Goal: Information Seeking & Learning: Learn about a topic

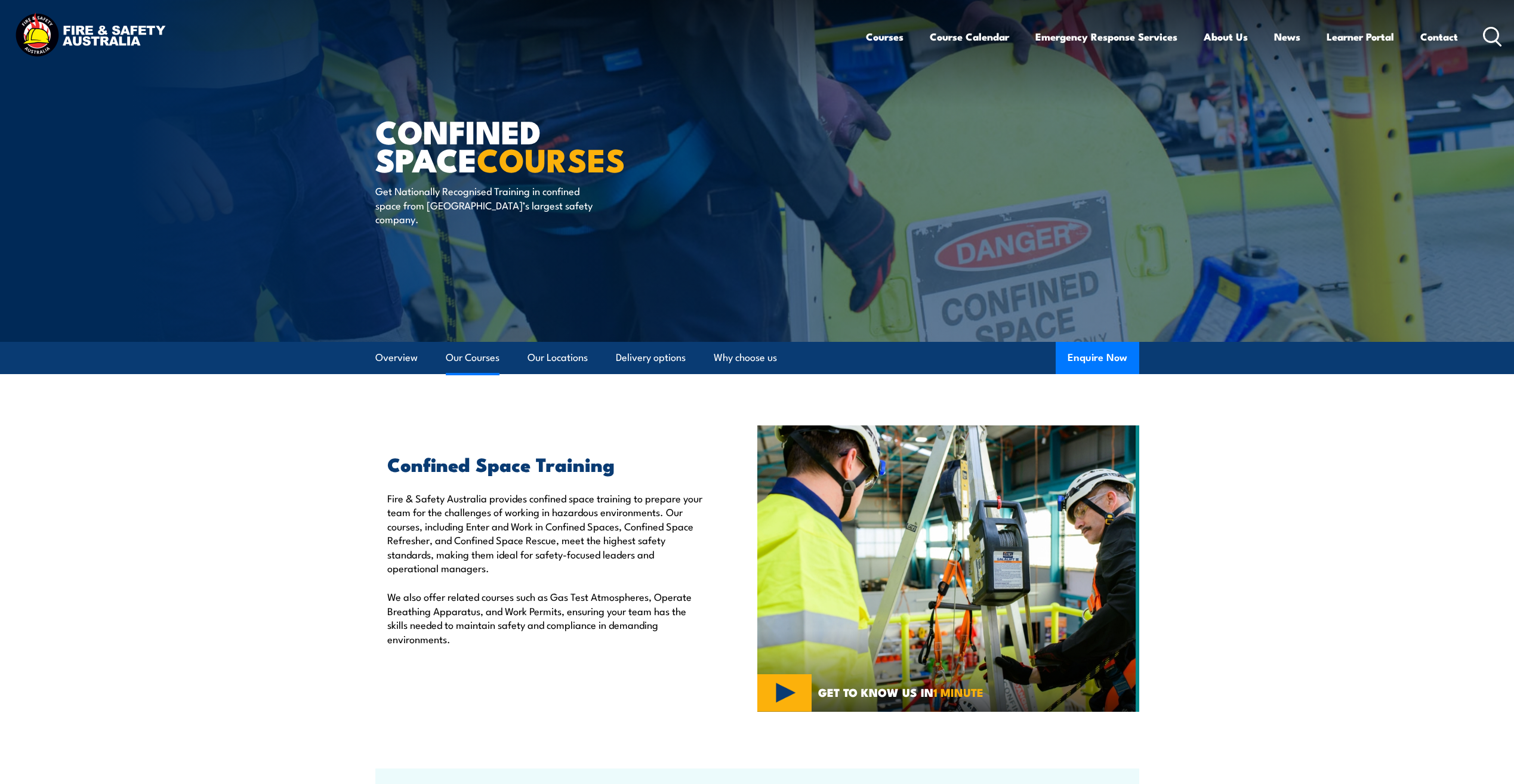
click at [461, 357] on link "Our Courses" at bounding box center [472, 358] width 53 height 32
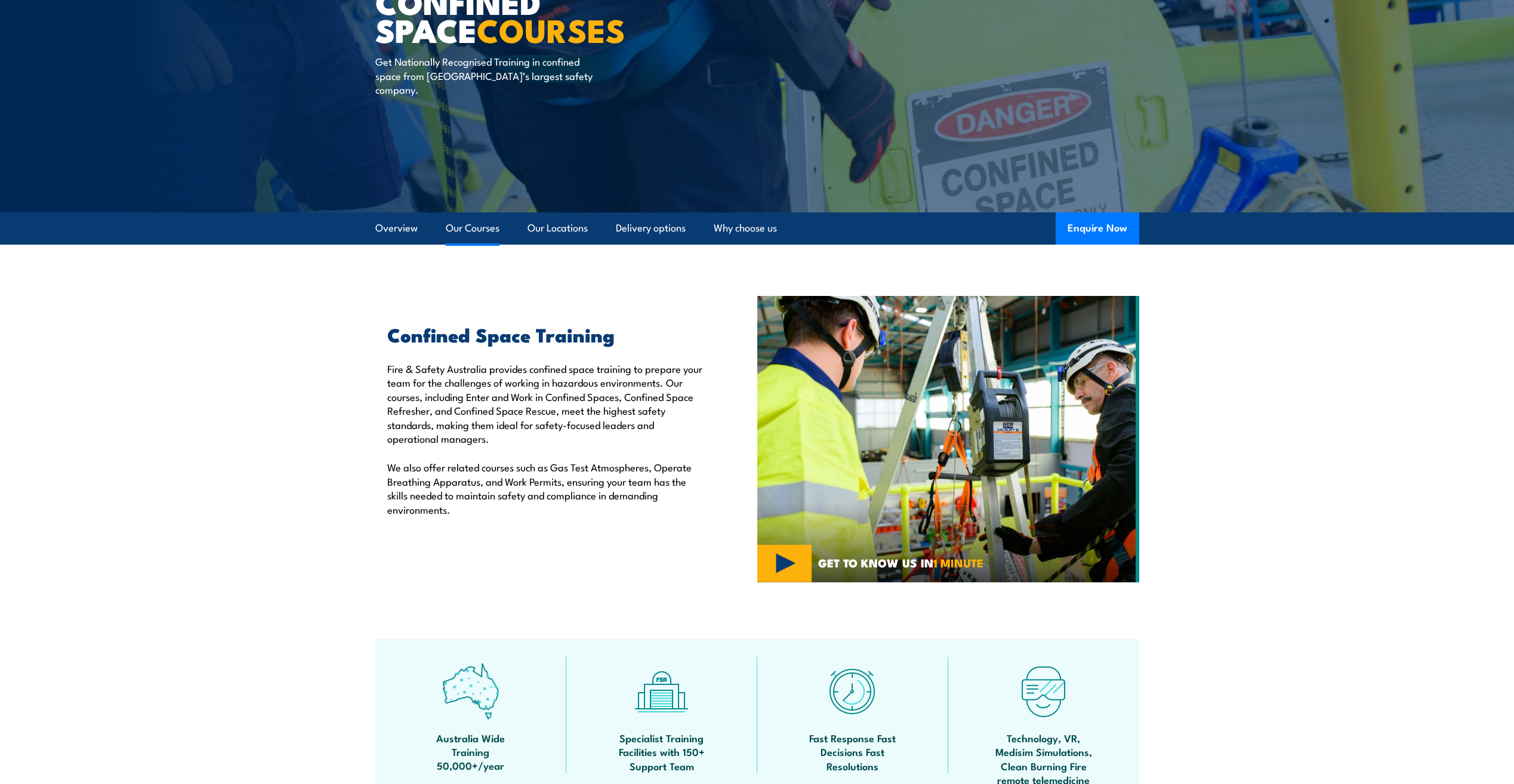
click at [475, 223] on link "Our Courses" at bounding box center [472, 228] width 53 height 32
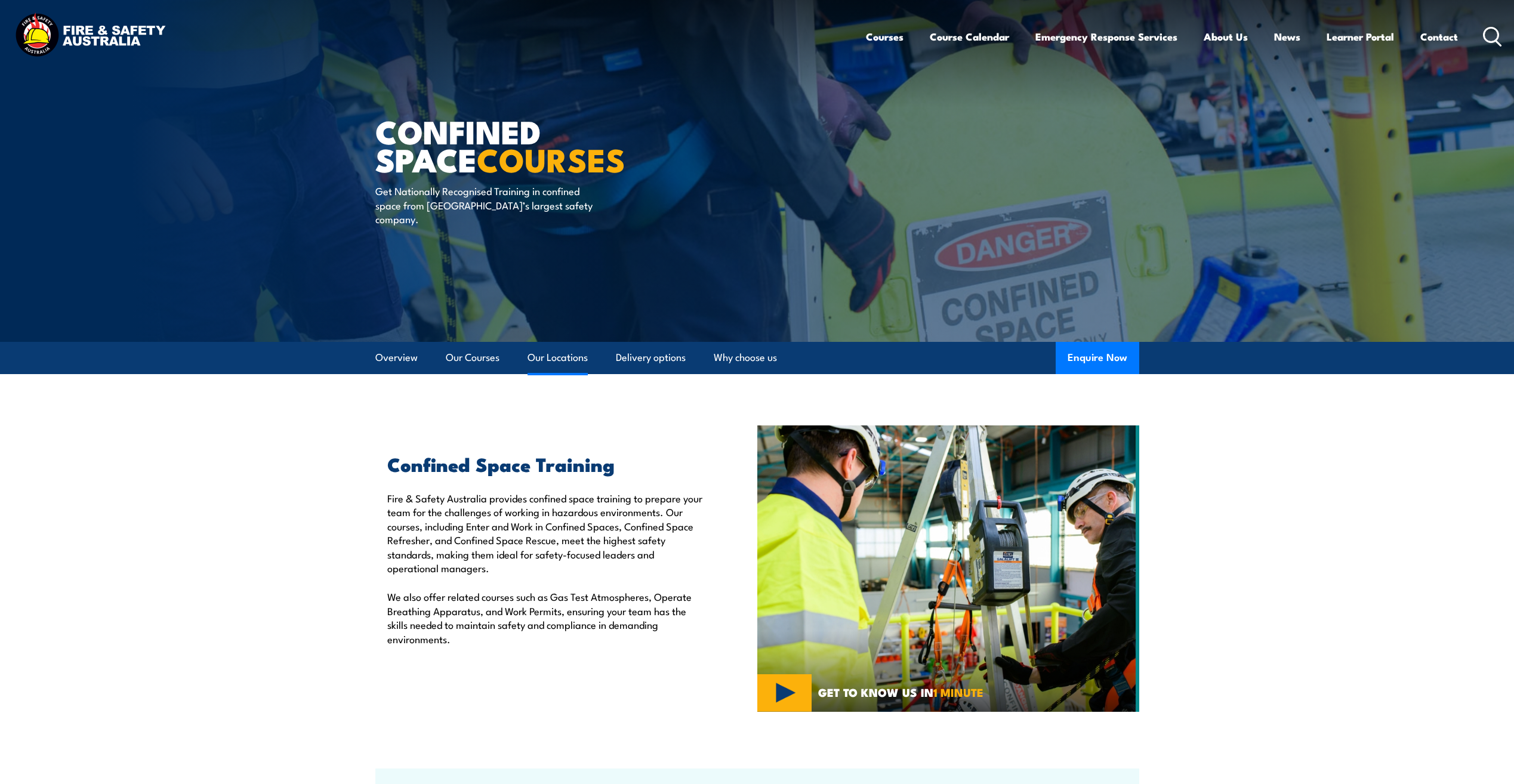
click at [568, 364] on link "Our Locations" at bounding box center [557, 358] width 60 height 32
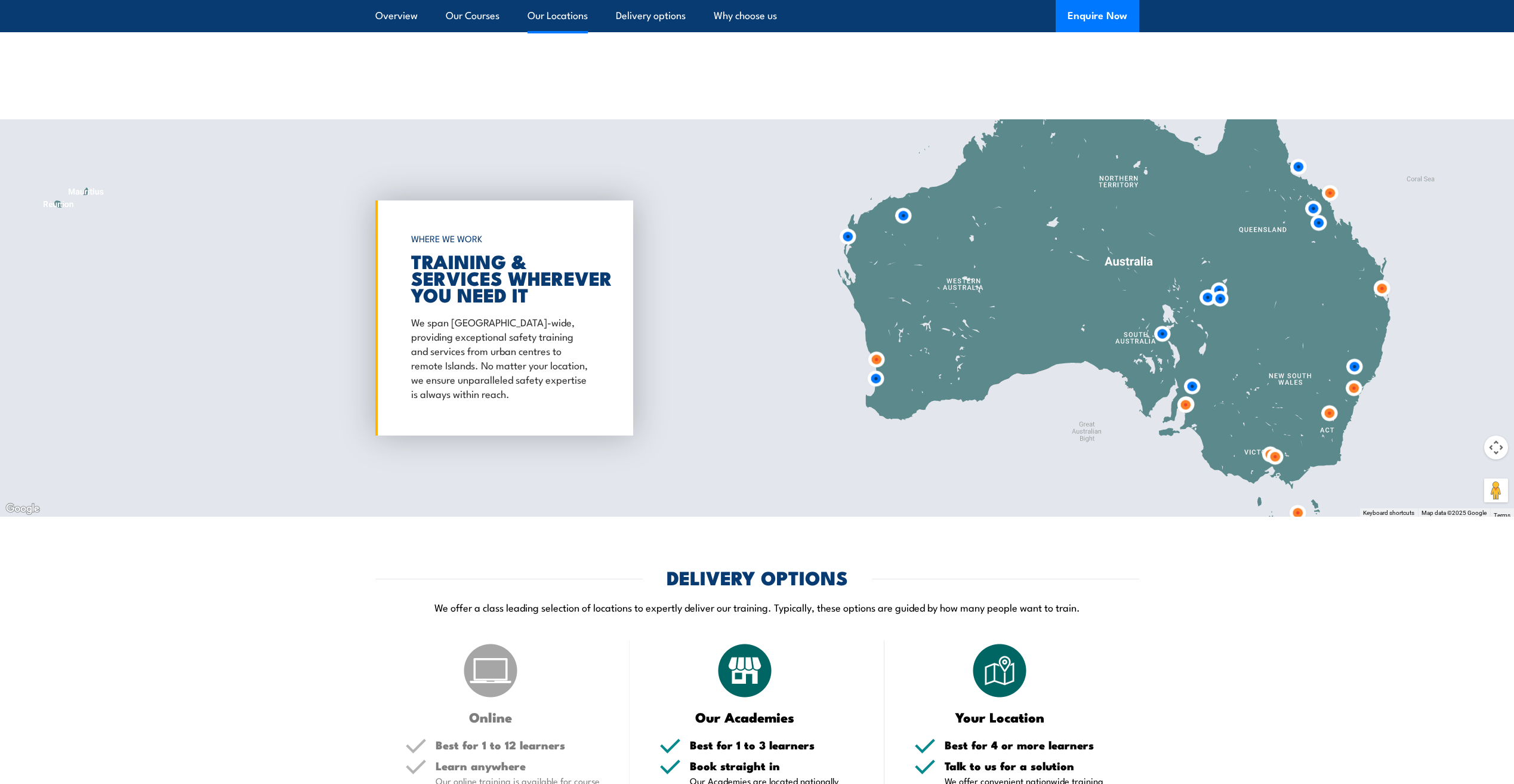
scroll to position [1668, 0]
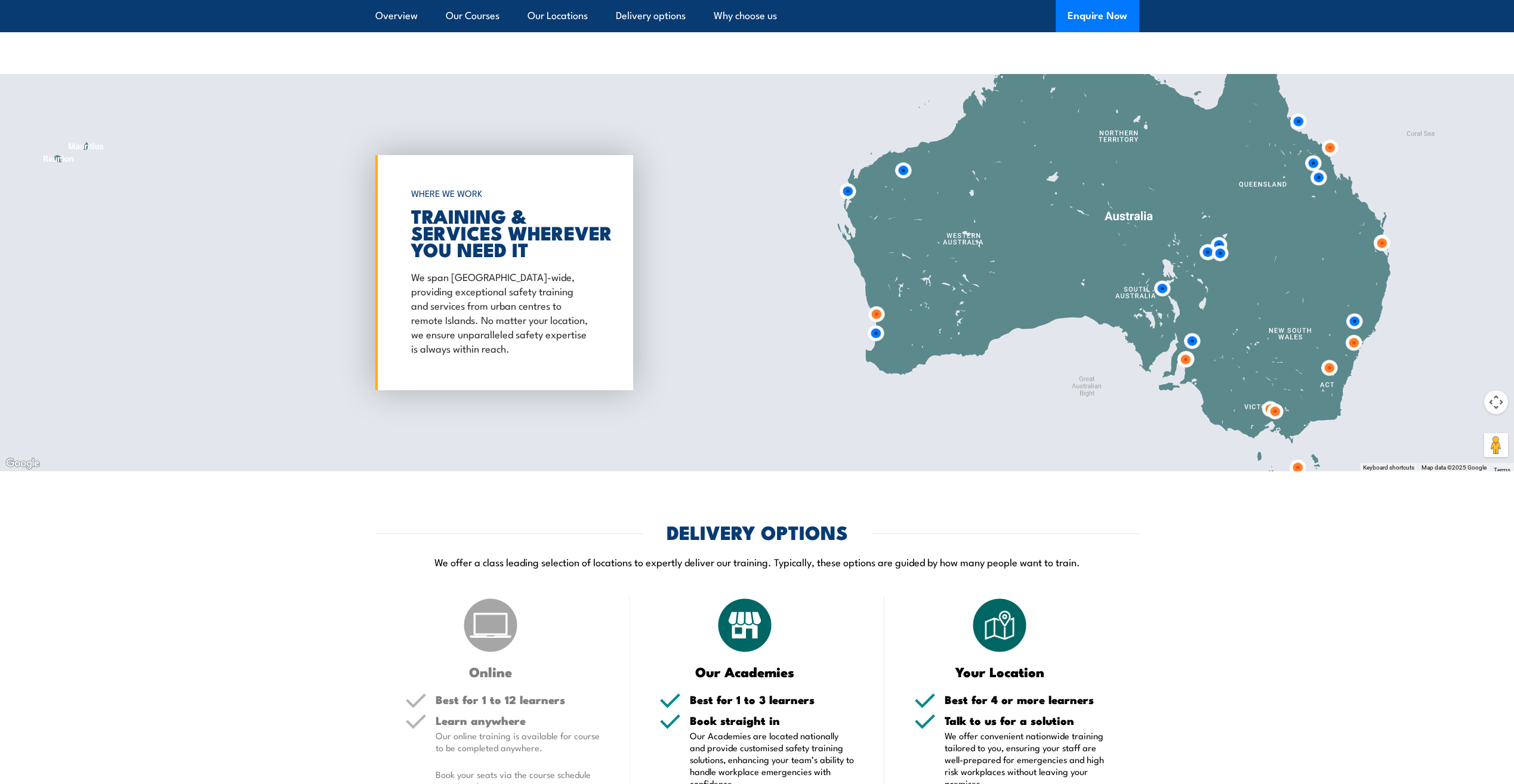
click at [875, 334] on img at bounding box center [875, 333] width 22 height 22
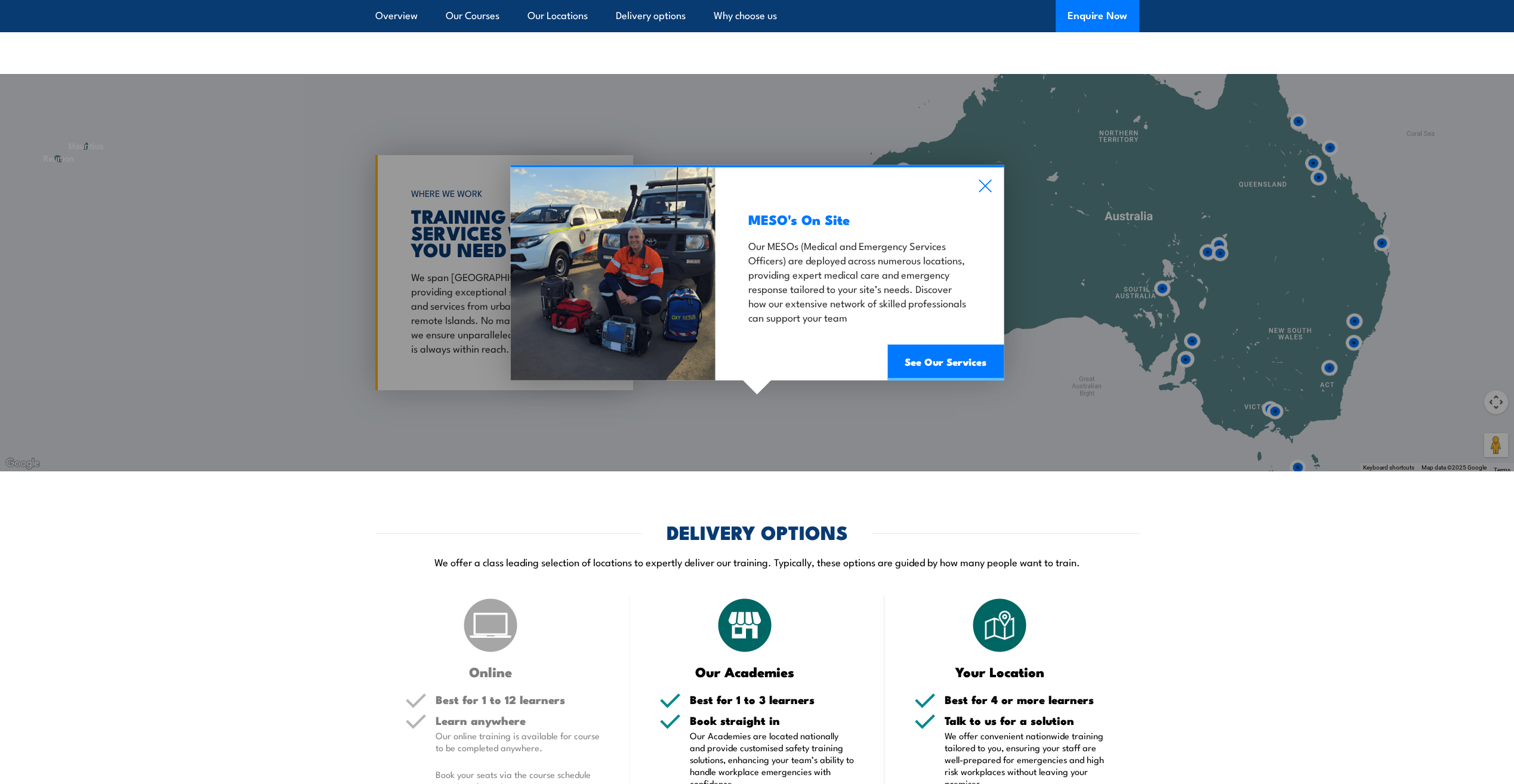
click at [996, 172] on div "MESO's On Site Our MESOs (Medical and Emergency Services Officers) are deployed…" at bounding box center [859, 274] width 288 height 213
click at [985, 174] on div "MESO's On Site Our MESOs (Medical and Emergency Services Officers) are deployed…" at bounding box center [859, 274] width 288 height 213
click at [984, 187] on icon at bounding box center [985, 186] width 13 height 13
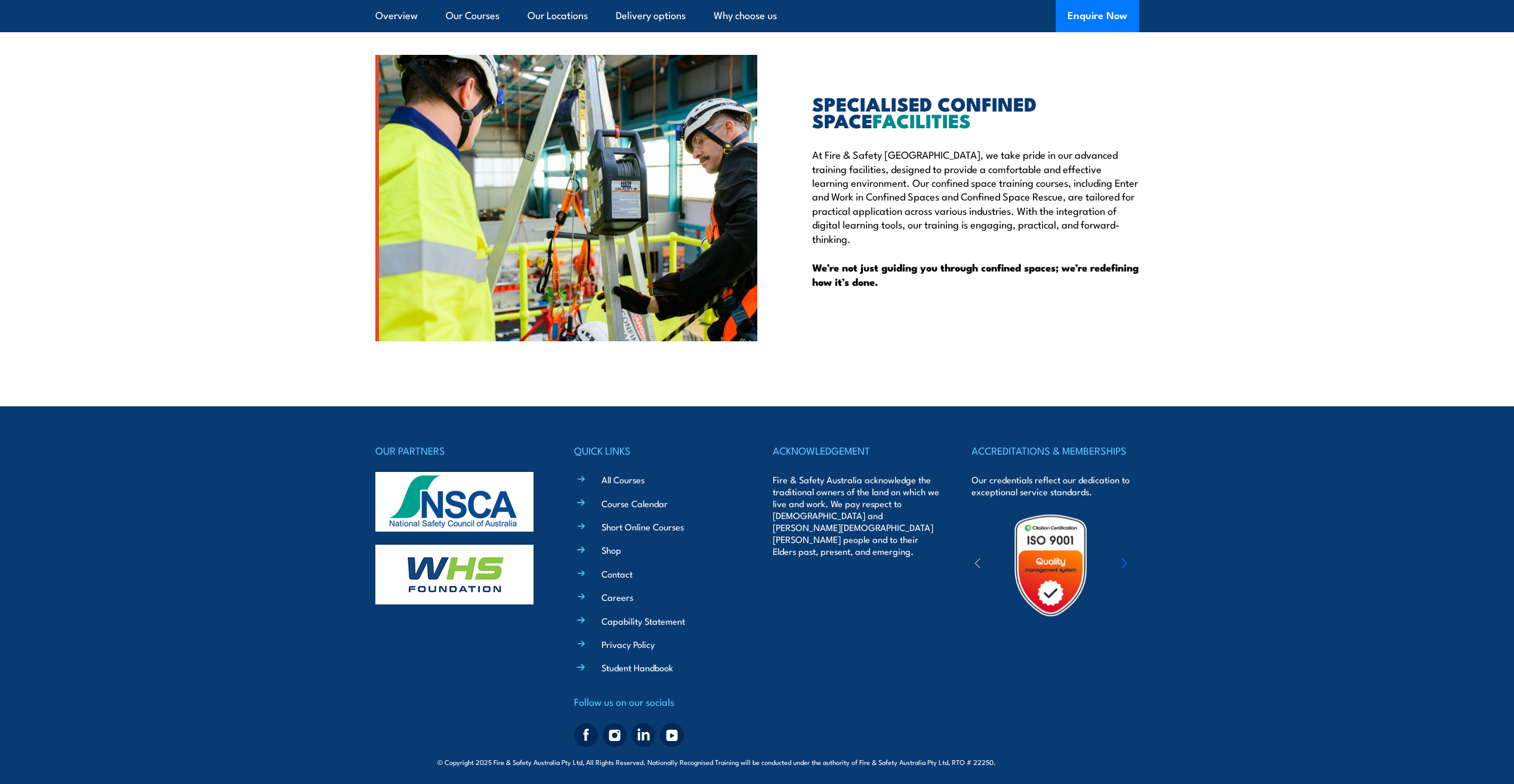
scroll to position [2845, 0]
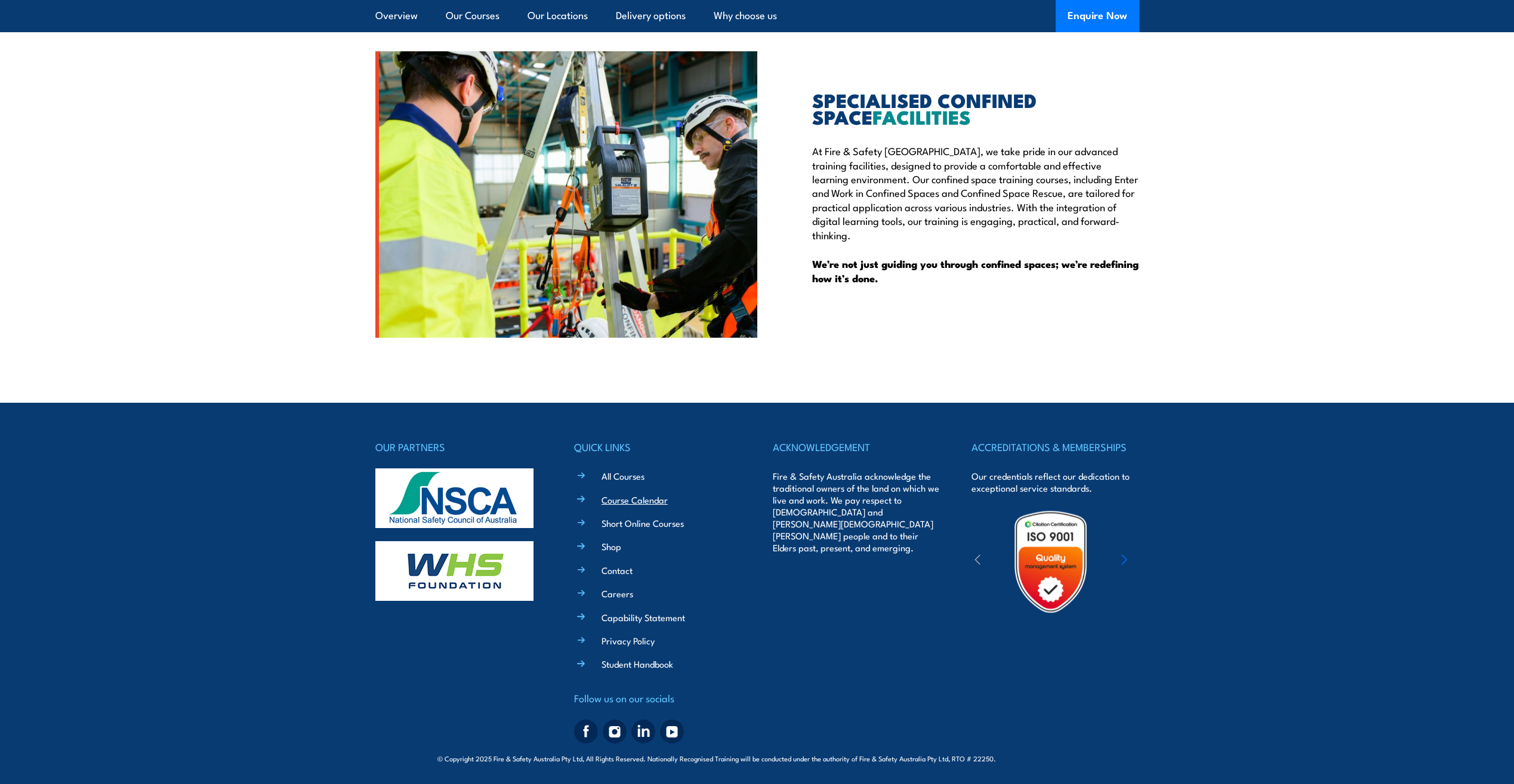
click at [631, 498] on link "Course Calendar" at bounding box center [634, 500] width 66 height 13
click at [620, 476] on link "All Courses" at bounding box center [622, 475] width 43 height 13
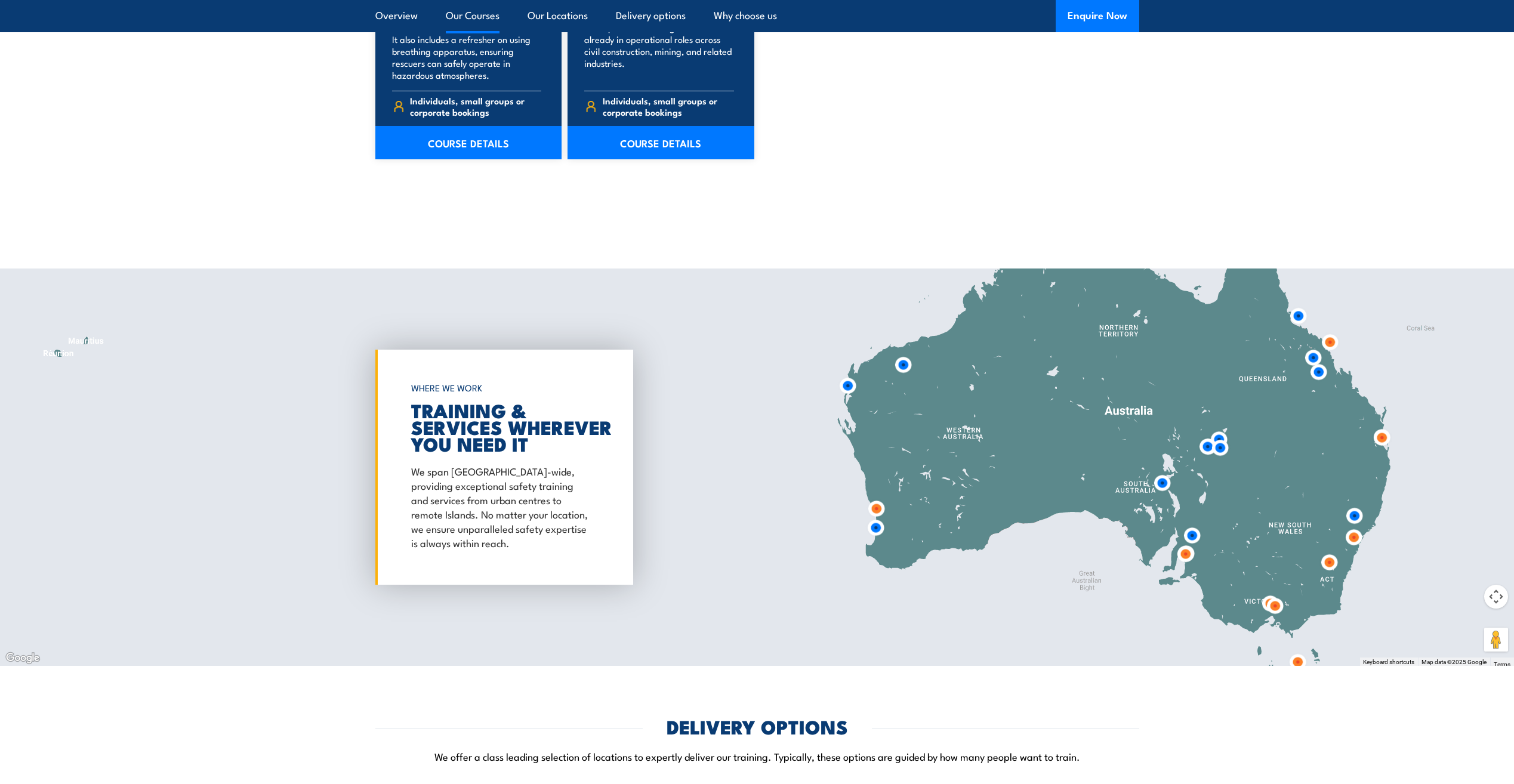
scroll to position [1363, 0]
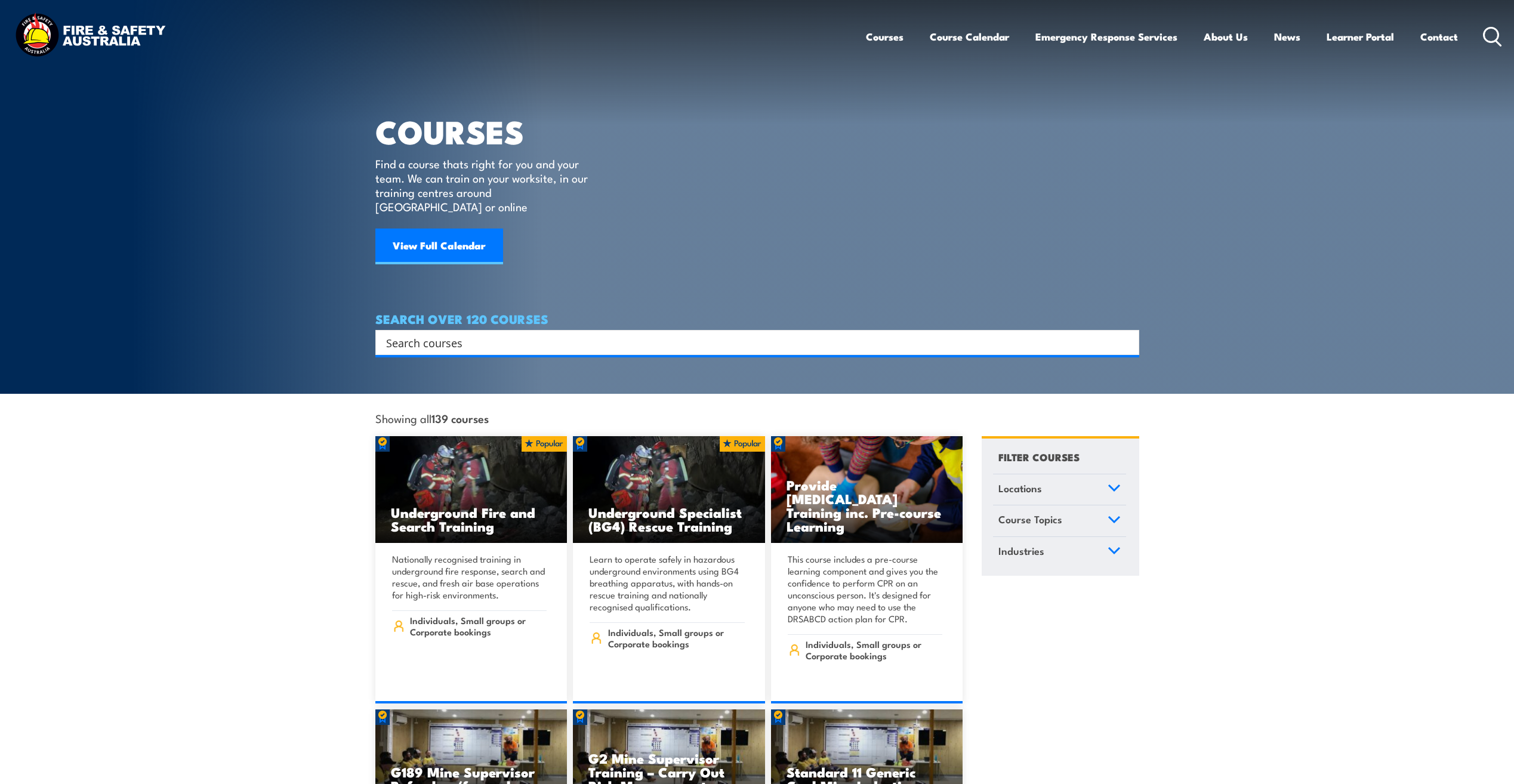
click at [1117, 510] on link "Course Topics" at bounding box center [1059, 521] width 133 height 31
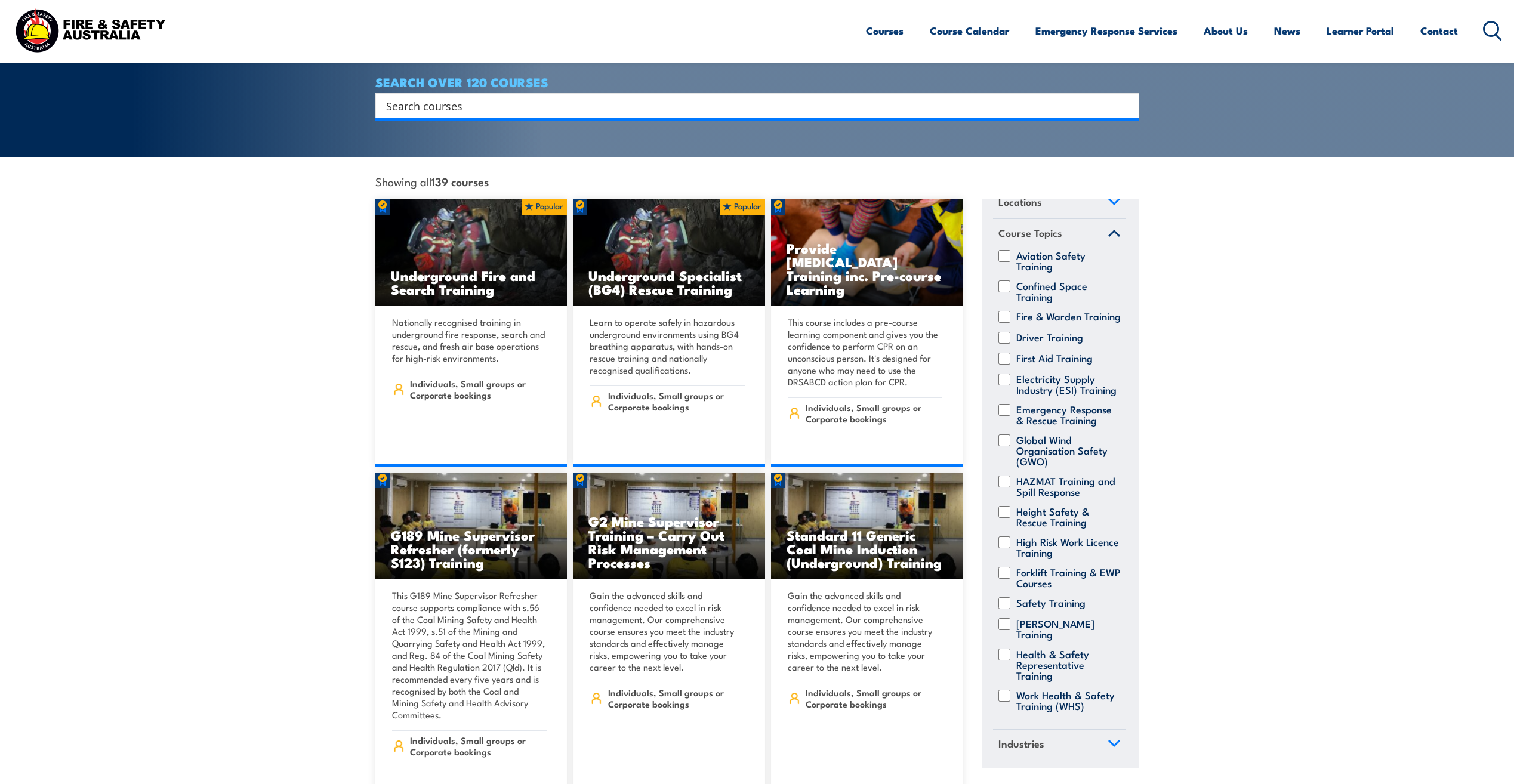
scroll to position [298, 0]
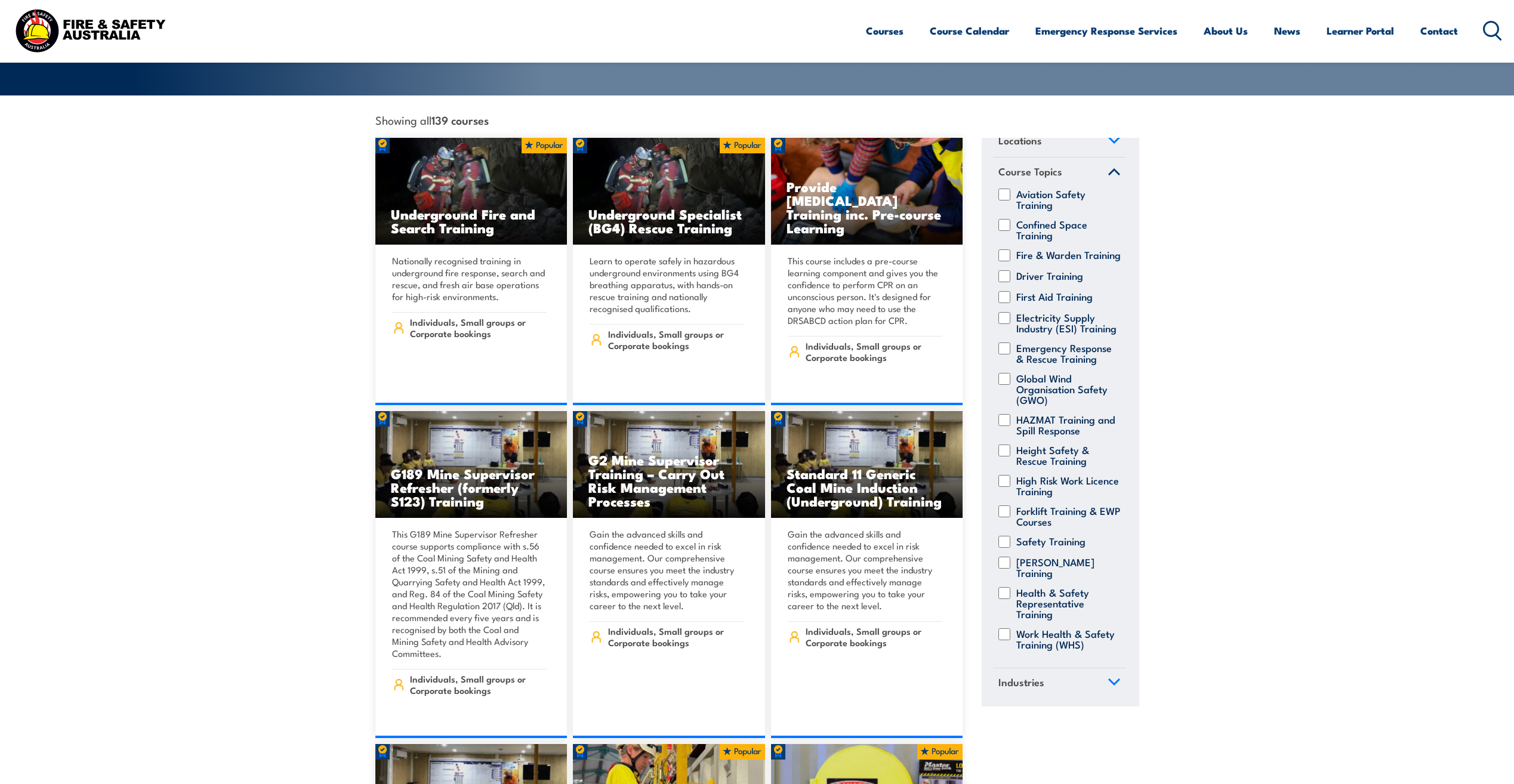
click at [1008, 628] on input "Work Health & Safety Training (WHS)" at bounding box center [1004, 634] width 12 height 12
checkbox input "true"
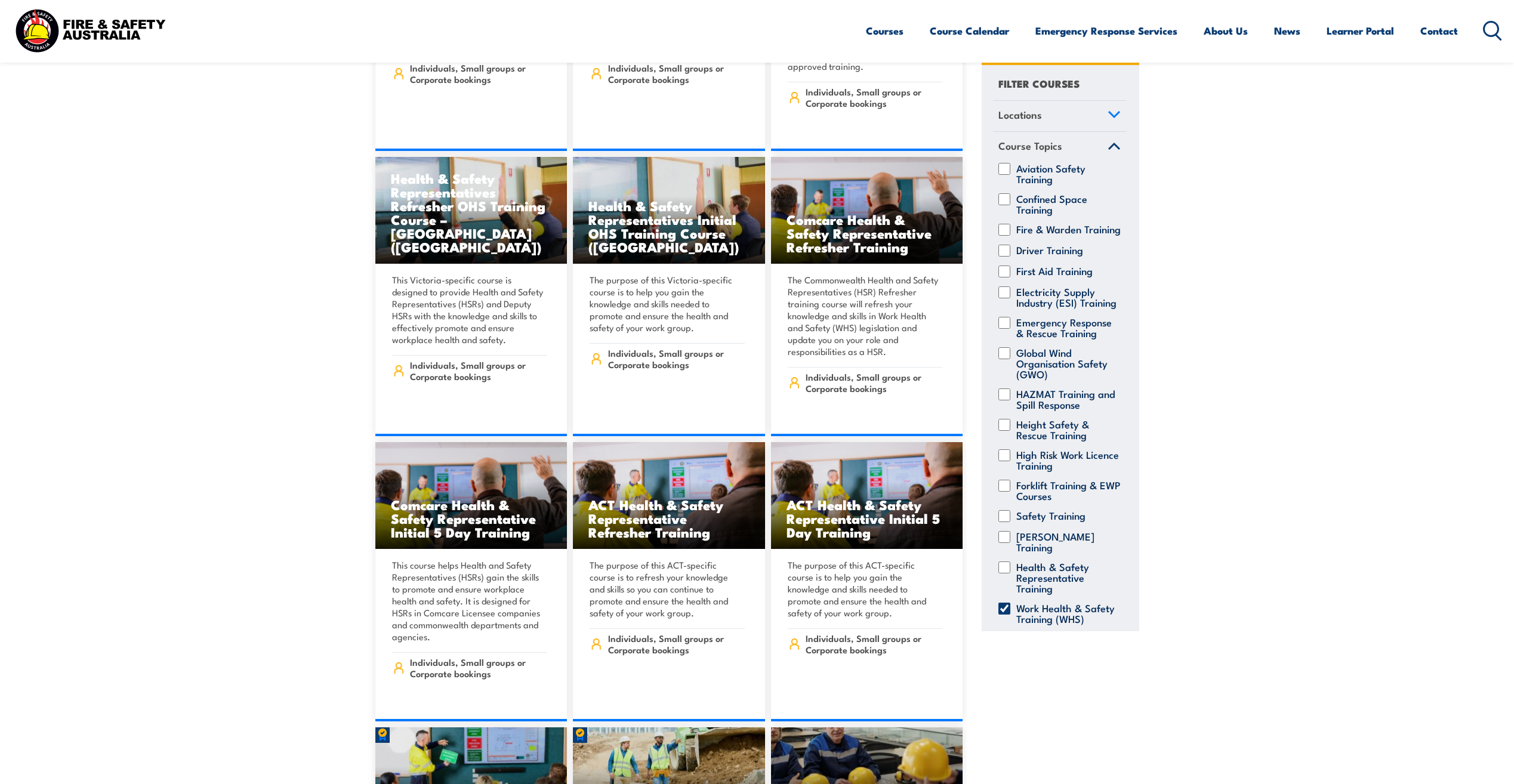
scroll to position [1014, 0]
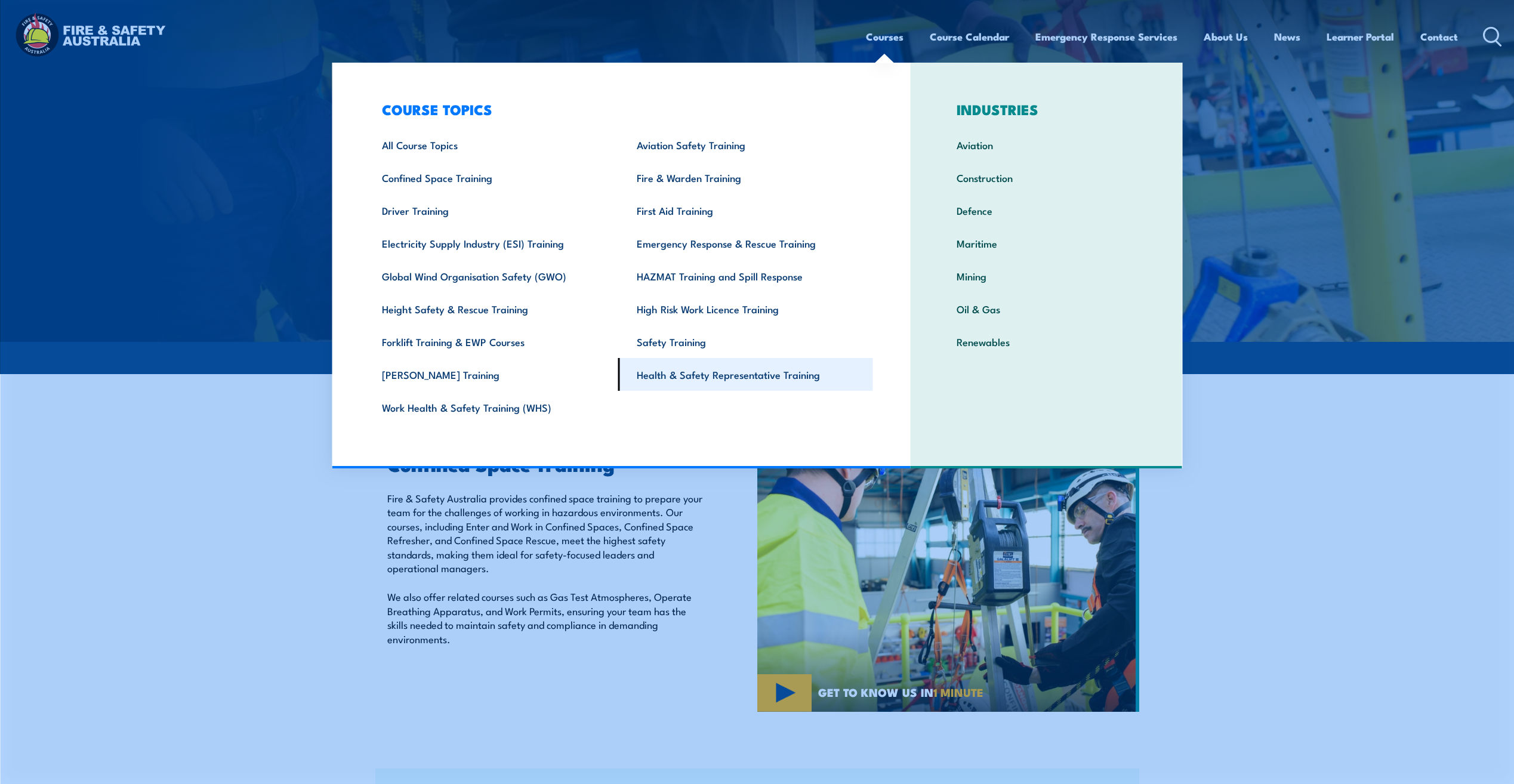
click at [675, 375] on link "Health & Safety Representative Training" at bounding box center [746, 374] width 255 height 33
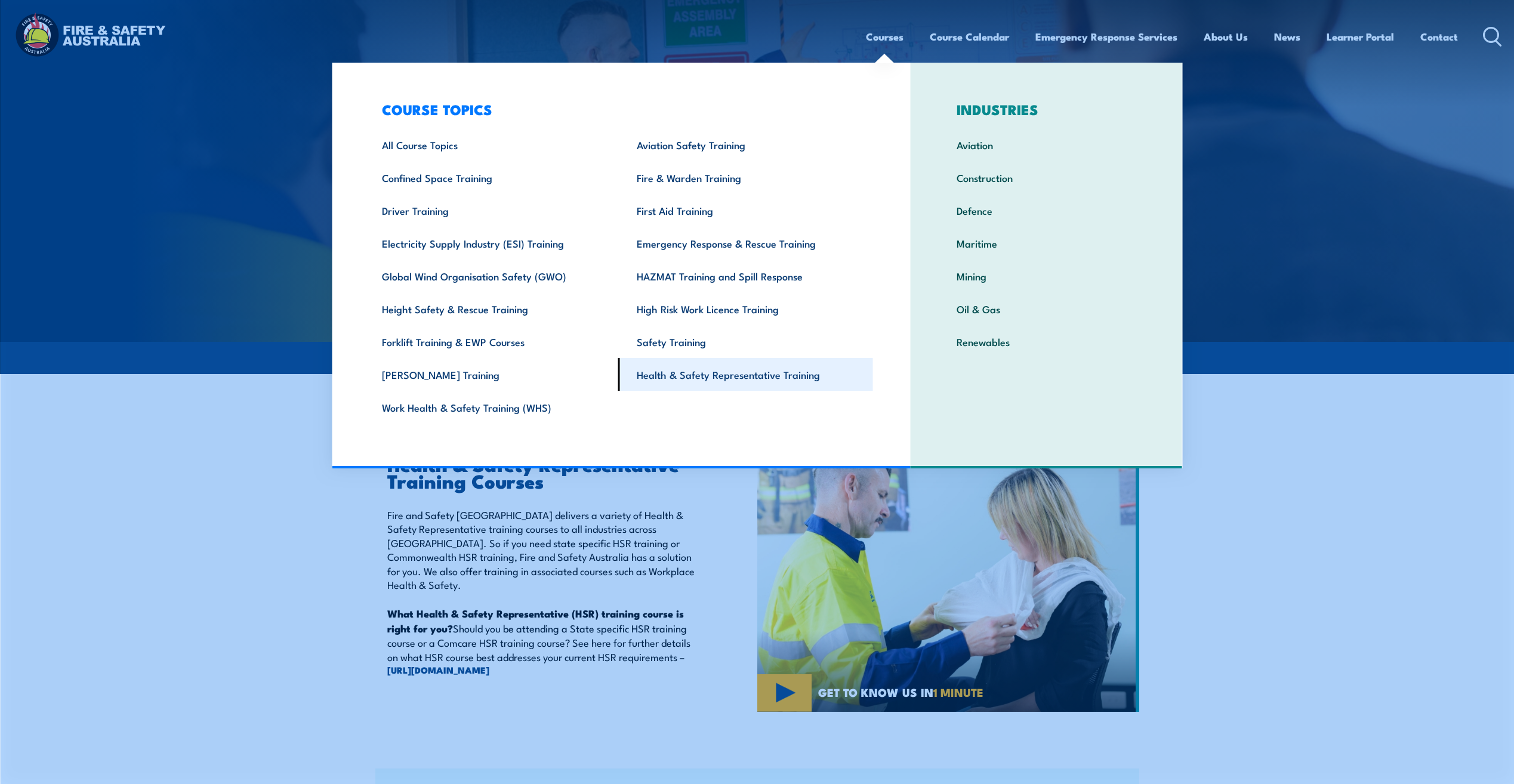
click at [676, 377] on link "Health & Safety Representative Training" at bounding box center [746, 374] width 255 height 33
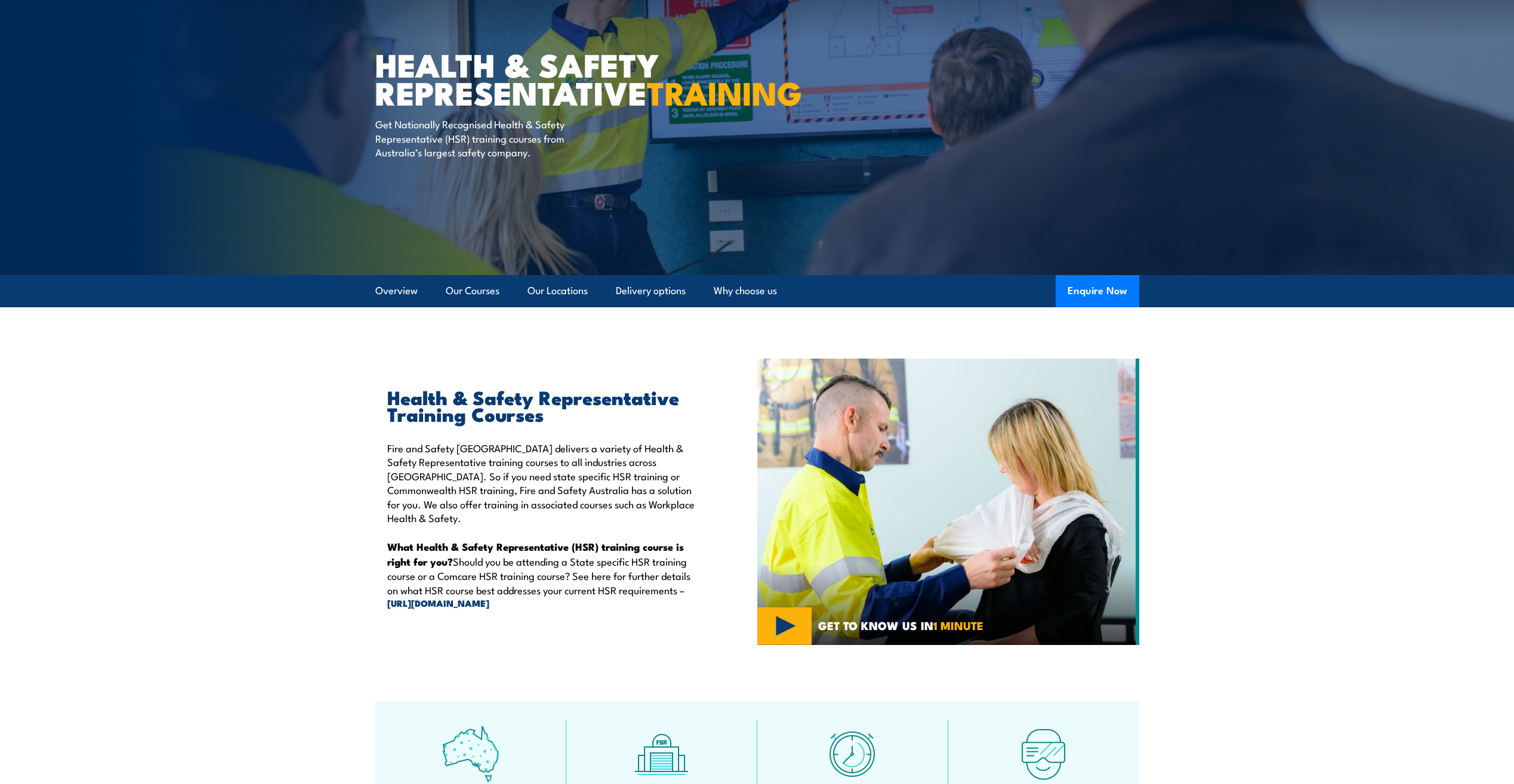
scroll to position [119, 0]
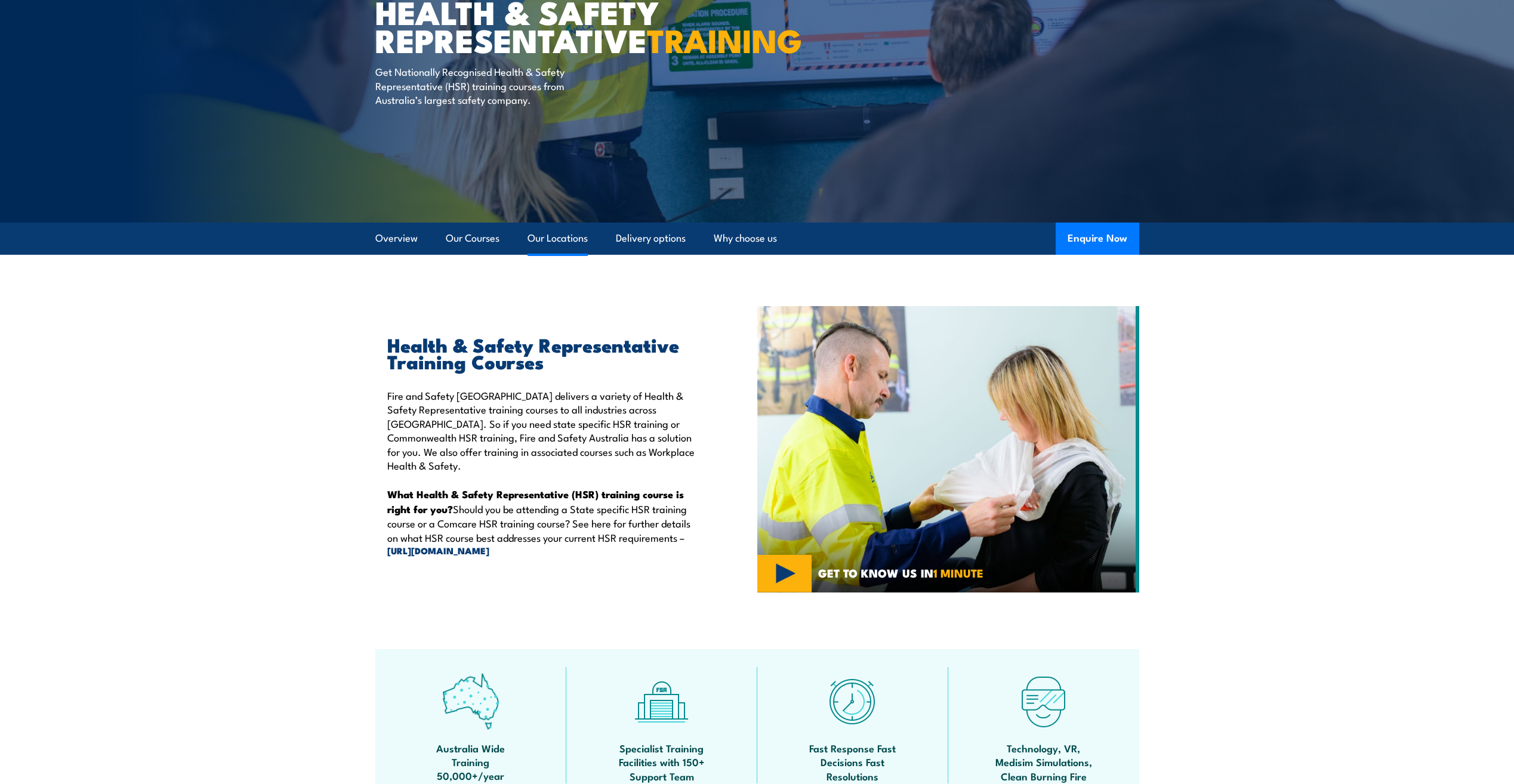
click at [579, 236] on link "Our Locations" at bounding box center [557, 238] width 60 height 32
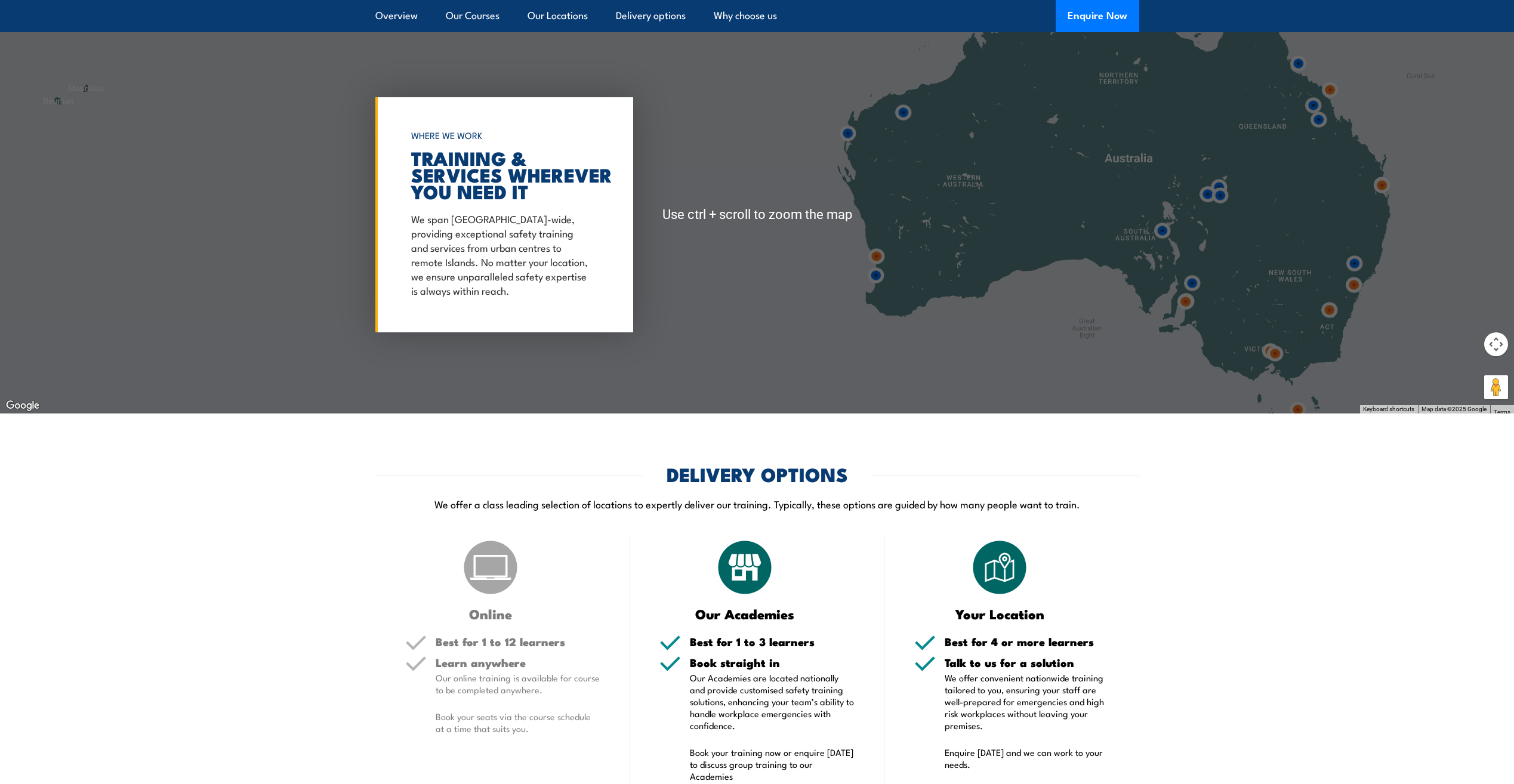
scroll to position [2279, 0]
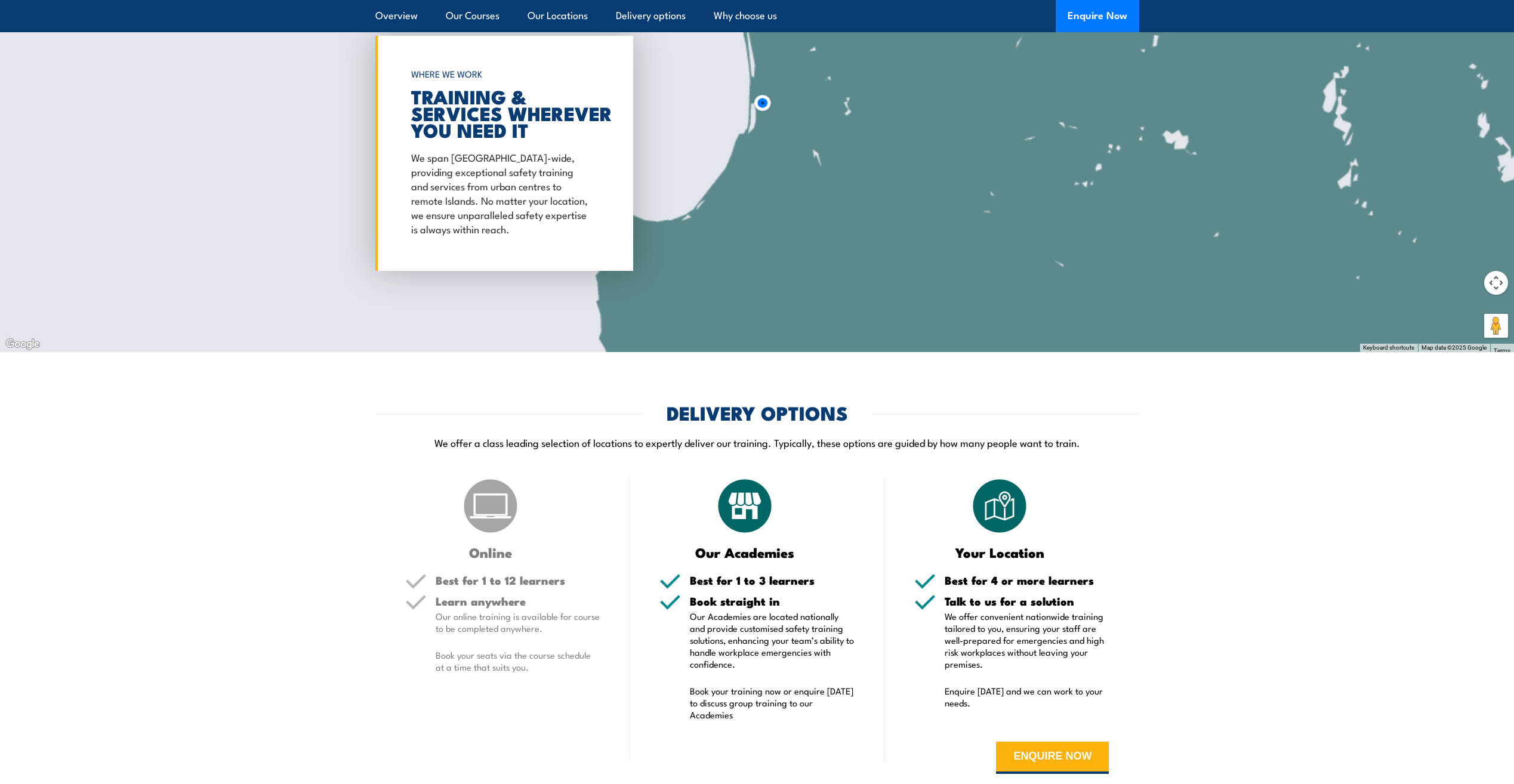
drag, startPoint x: 899, startPoint y: 248, endPoint x: 821, endPoint y: 175, distance: 106.8
click at [820, 168] on div at bounding box center [757, 153] width 1514 height 397
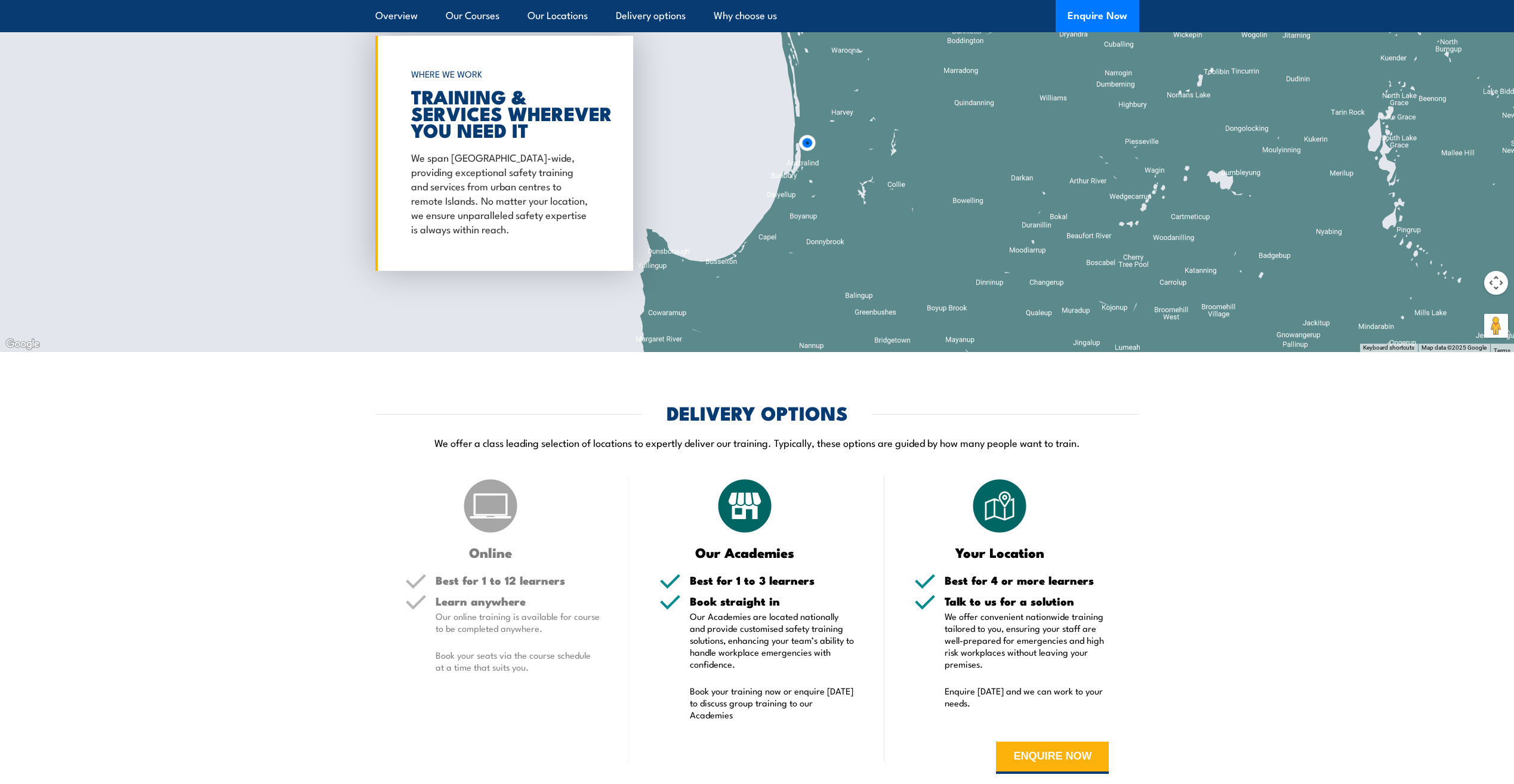
drag, startPoint x: 778, startPoint y: 183, endPoint x: 825, endPoint y: 224, distance: 62.4
click at [825, 224] on div at bounding box center [757, 153] width 1514 height 397
click at [806, 139] on img at bounding box center [809, 144] width 22 height 22
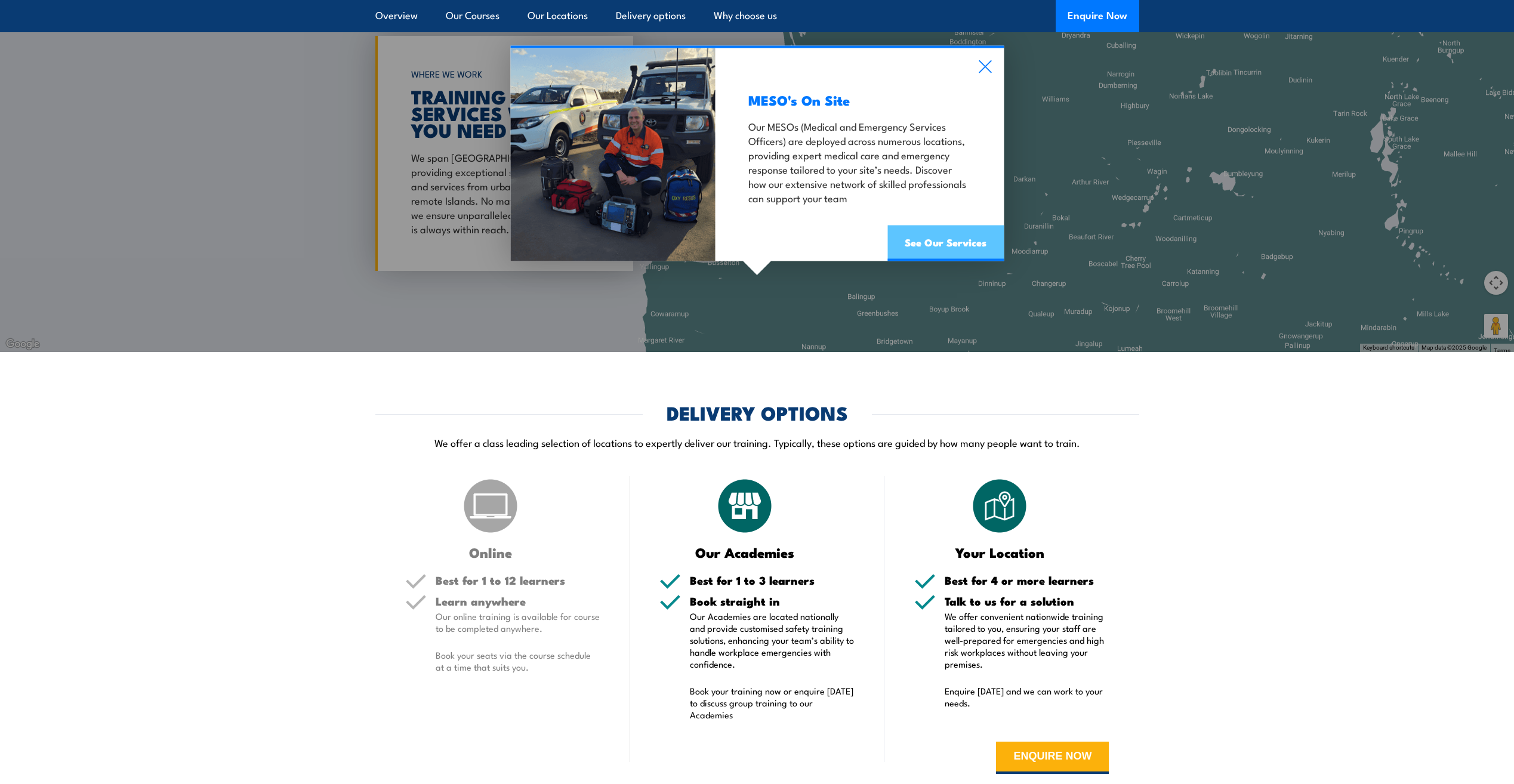
click at [938, 232] on link "See Our Services" at bounding box center [945, 244] width 116 height 36
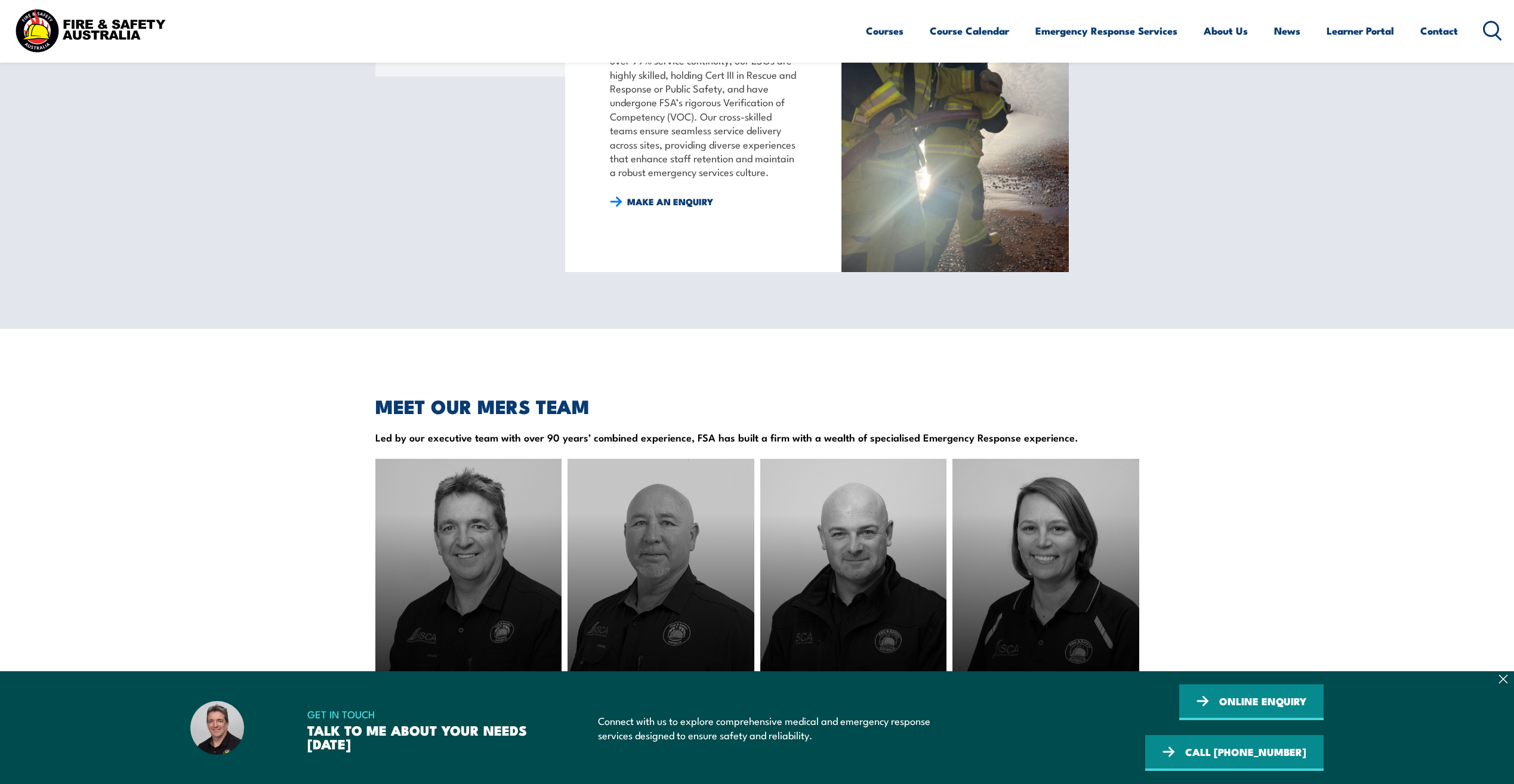
scroll to position [1313, 0]
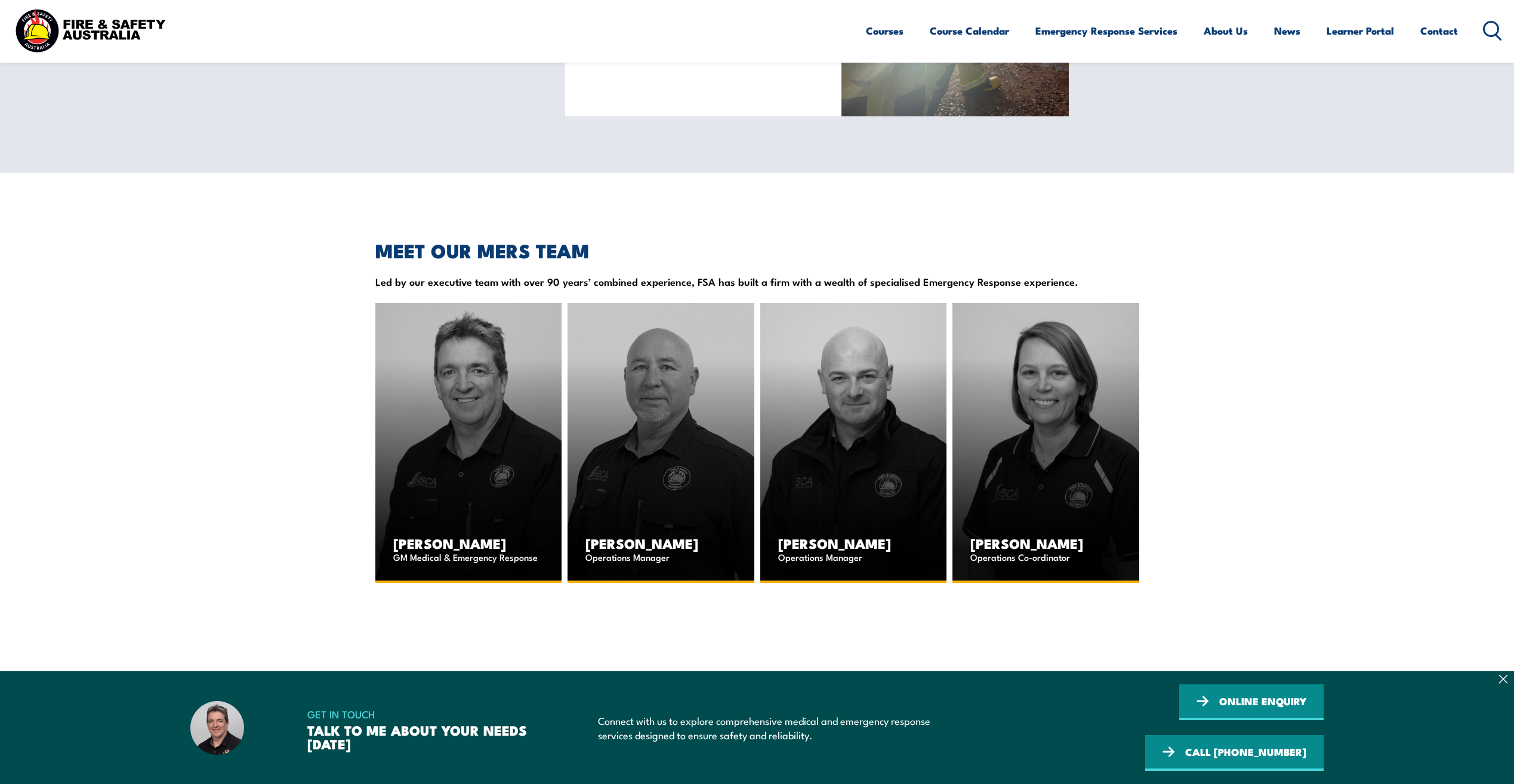
click at [1294, 488] on section "MEET OUR MERS TEAM Led by our executive team with over 90 years’ combined exper…" at bounding box center [757, 412] width 1514 height 341
